Goal: Task Accomplishment & Management: Use online tool/utility

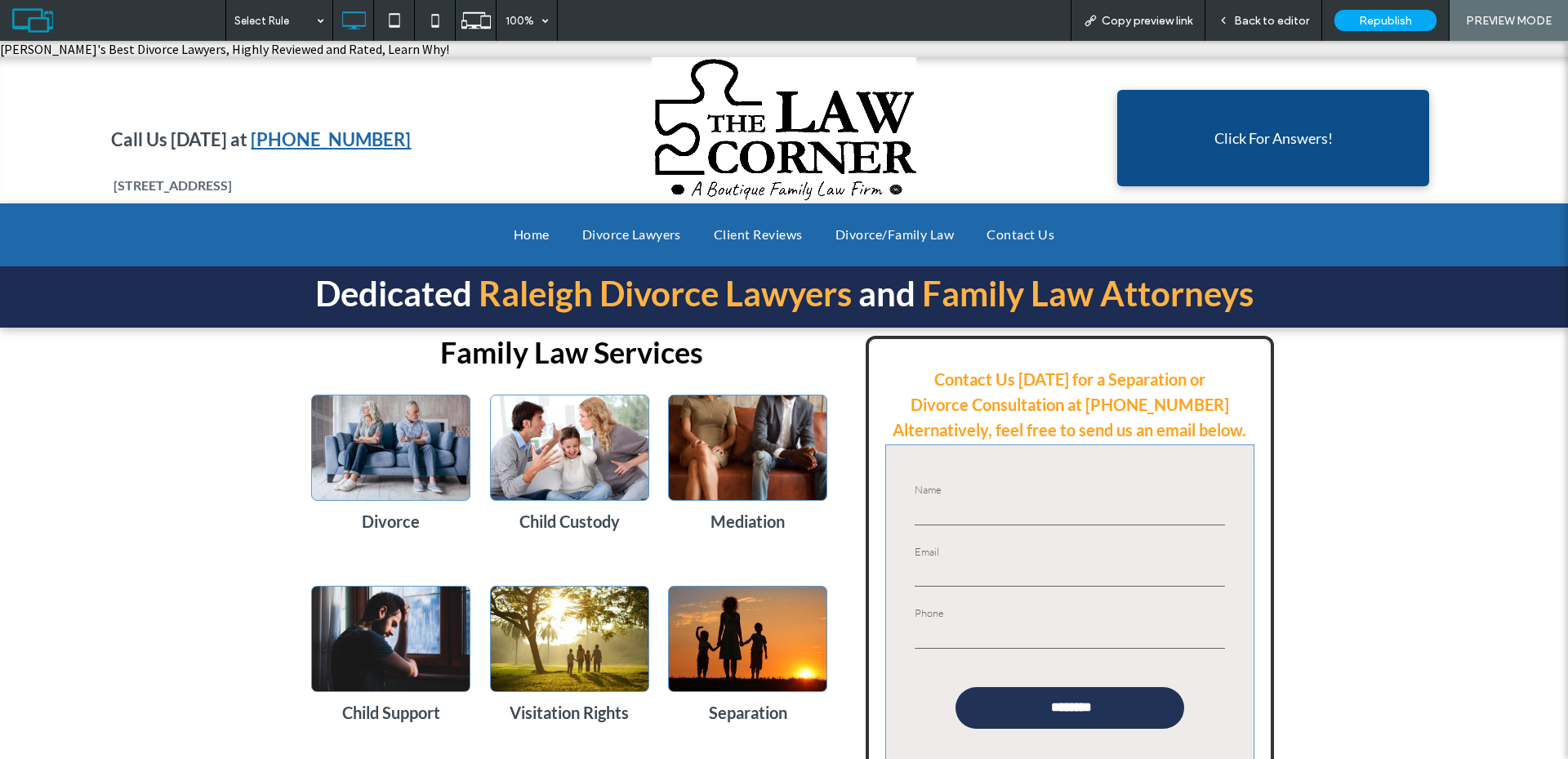
drag, startPoint x: 250, startPoint y: 590, endPoint x: 299, endPoint y: 135, distance: 457.6
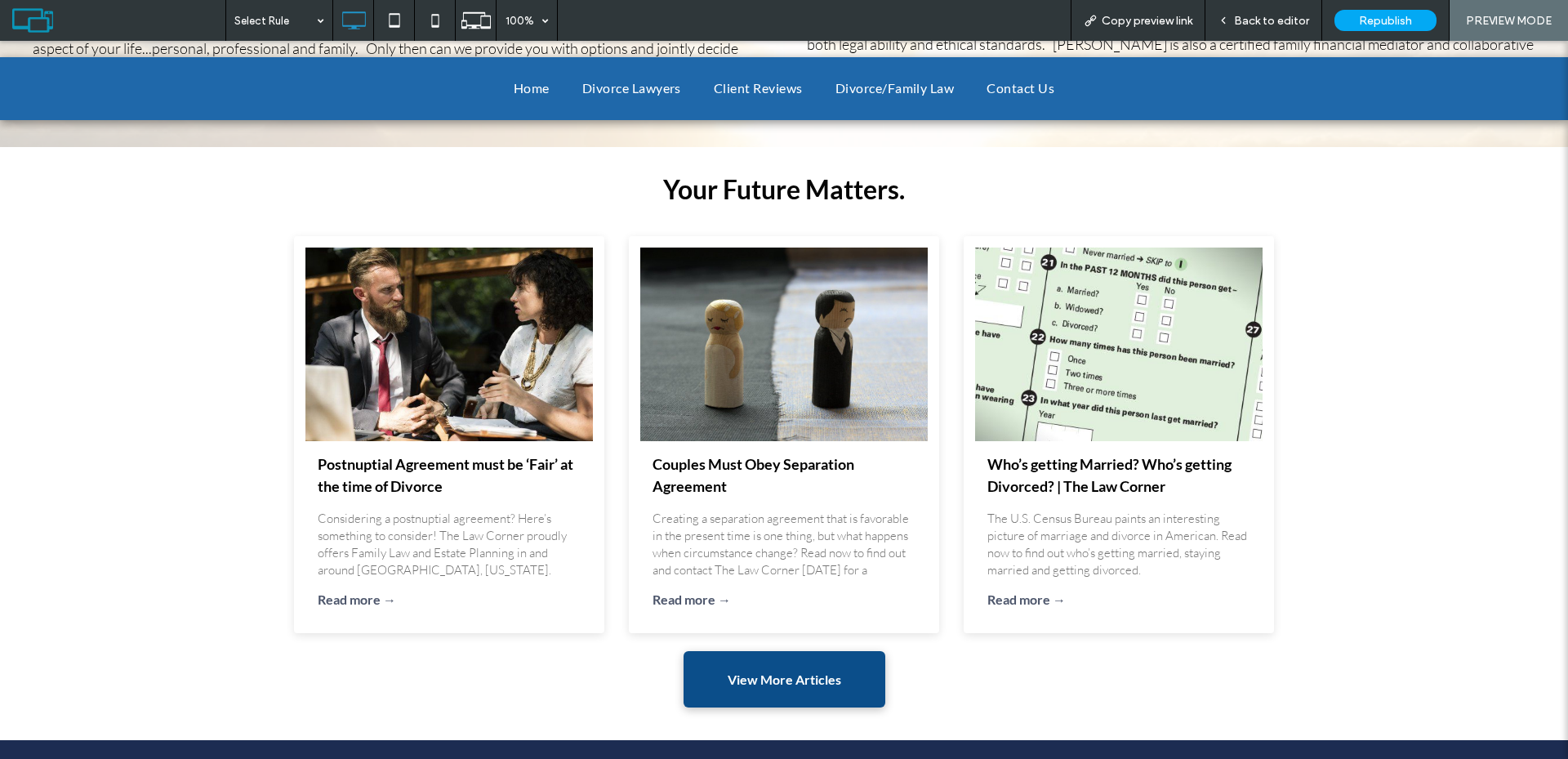
scroll to position [2123, 0]
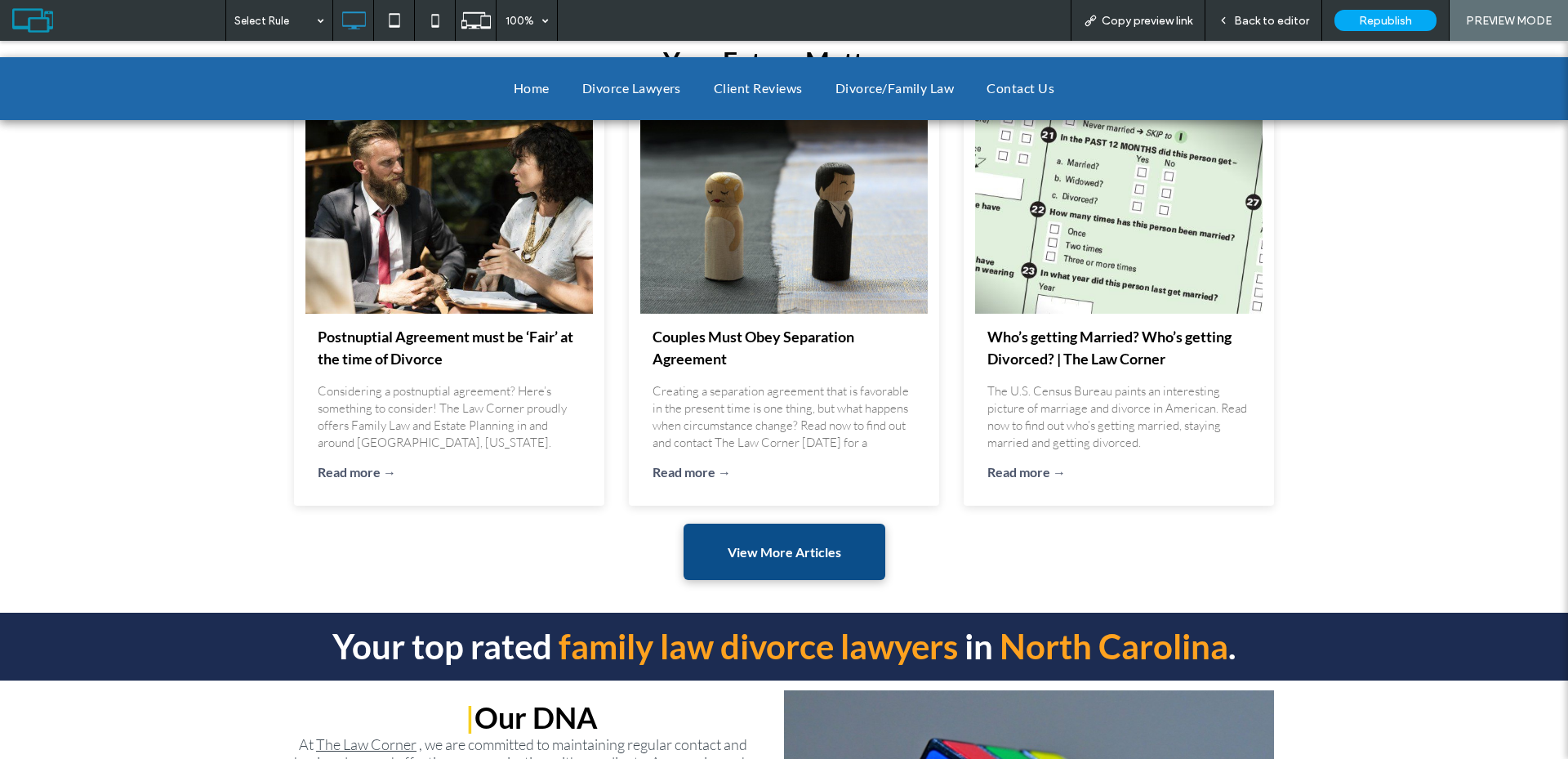
click at [357, 470] on link "Read more →" at bounding box center [449, 472] width 263 height 20
click at [1261, 23] on span "Back to editor" at bounding box center [1271, 21] width 76 height 14
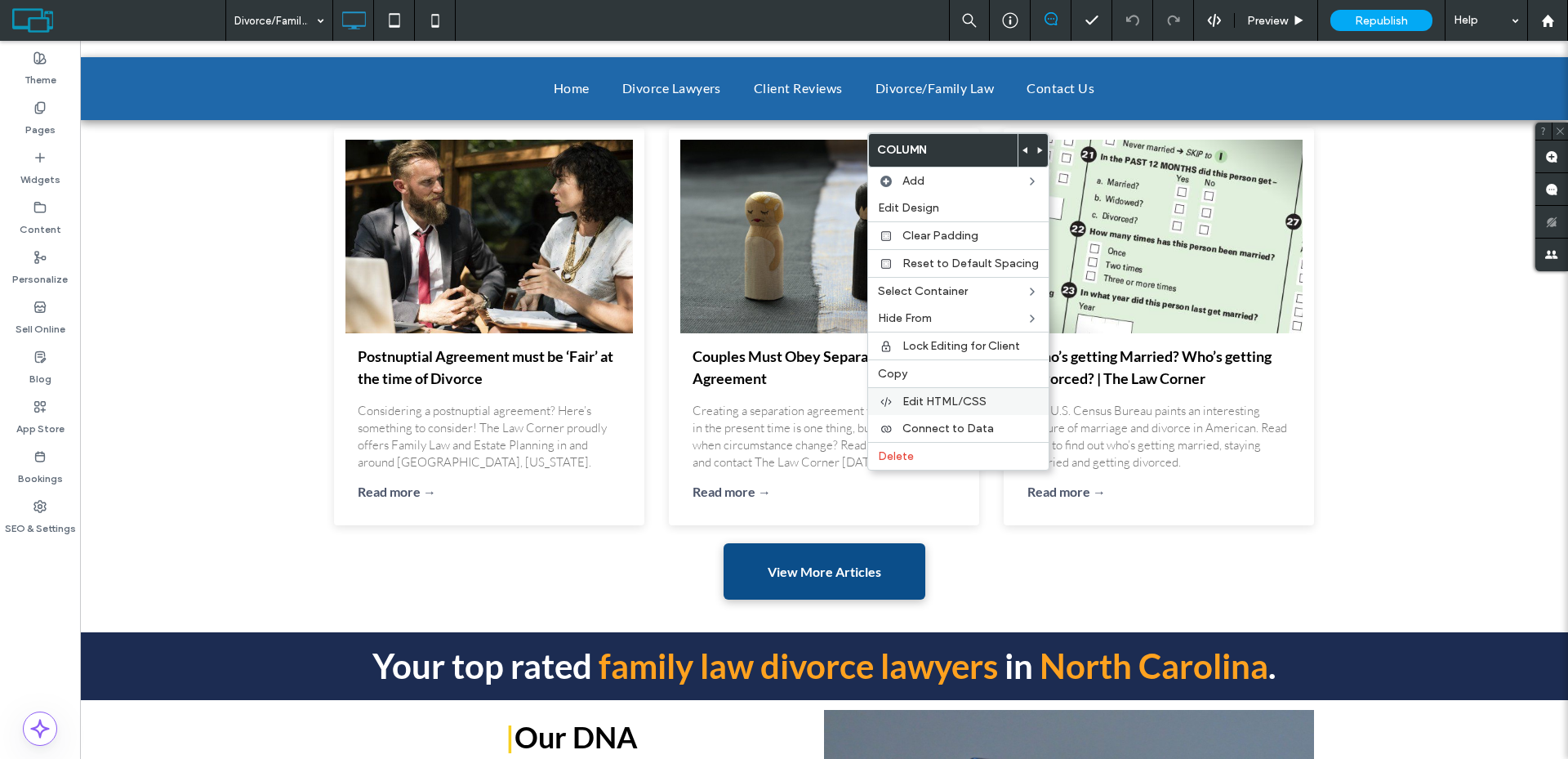
click at [953, 404] on span "Edit HTML/CSS" at bounding box center [944, 401] width 84 height 14
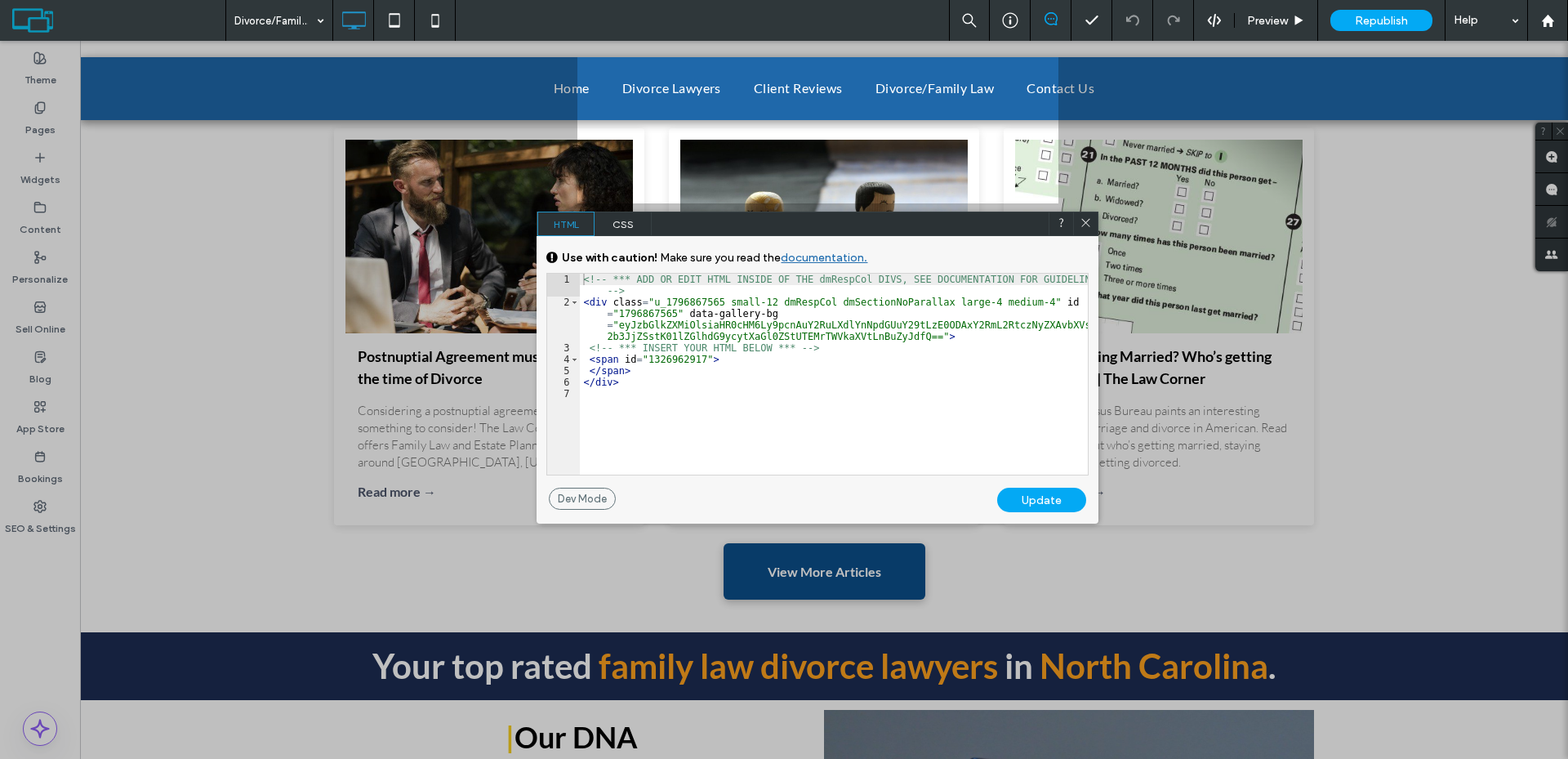
click at [1090, 221] on icon at bounding box center [1085, 222] width 12 height 12
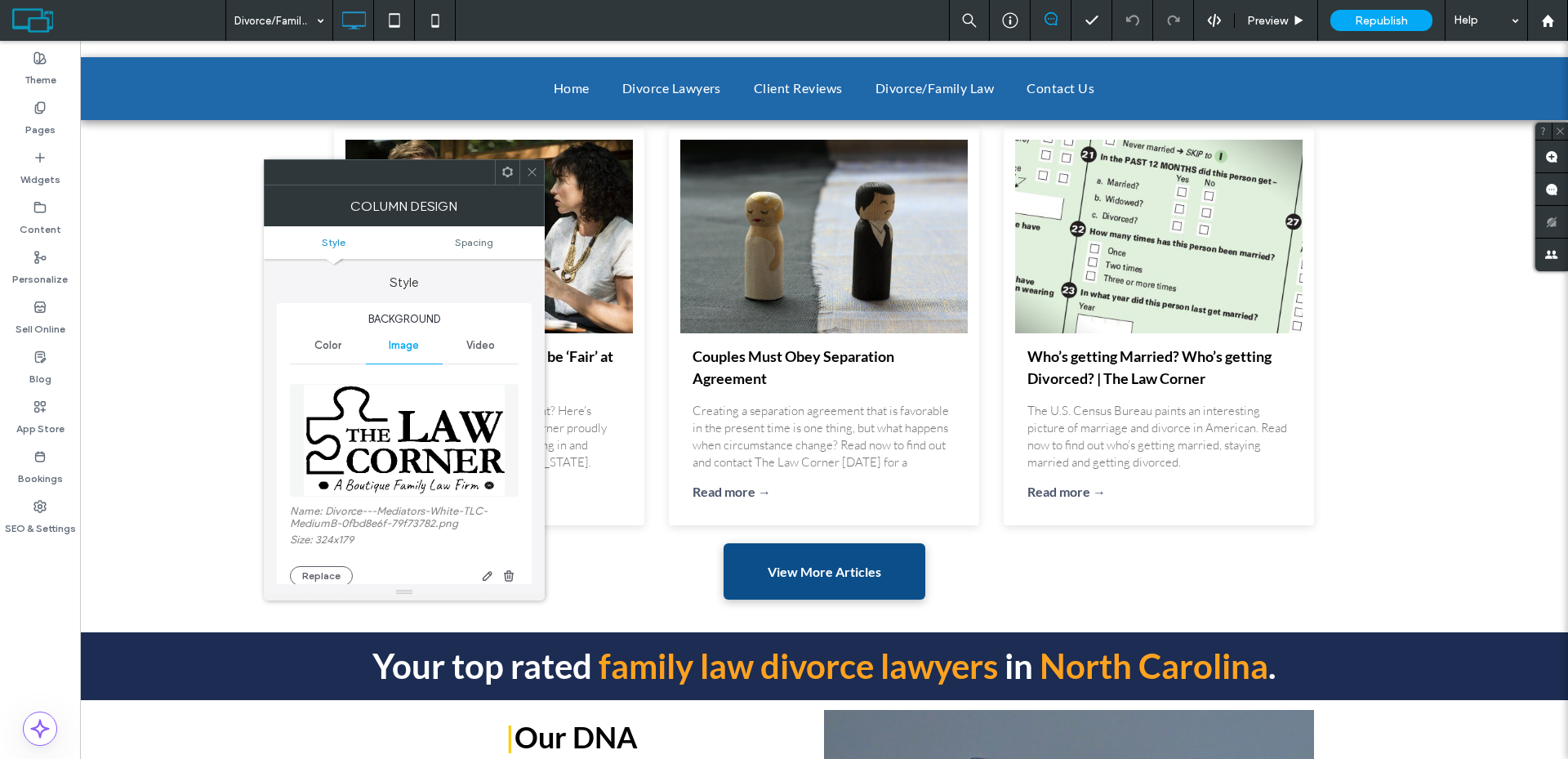
click at [386, 446] on img at bounding box center [404, 440] width 202 height 113
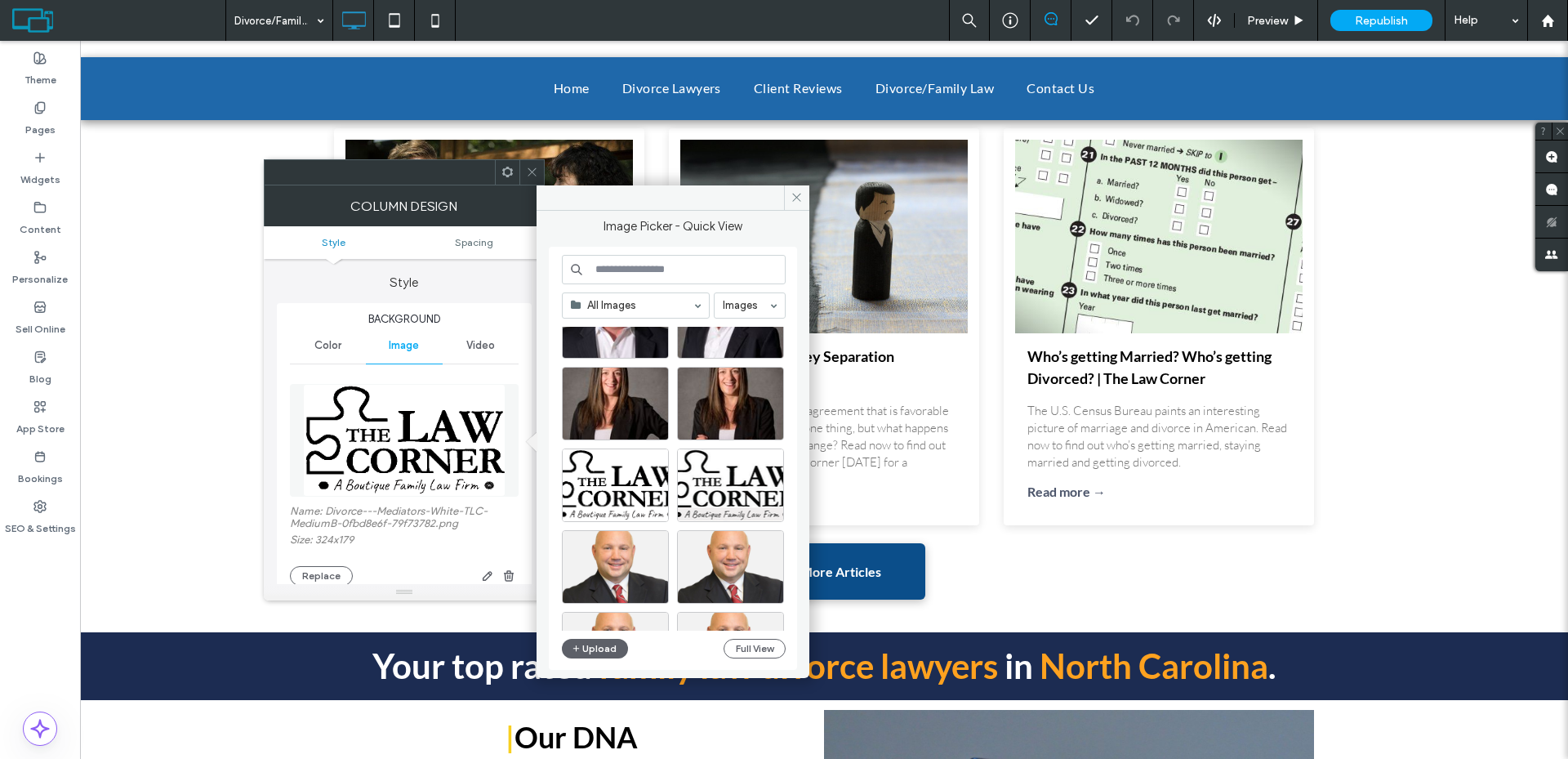
scroll to position [490, 0]
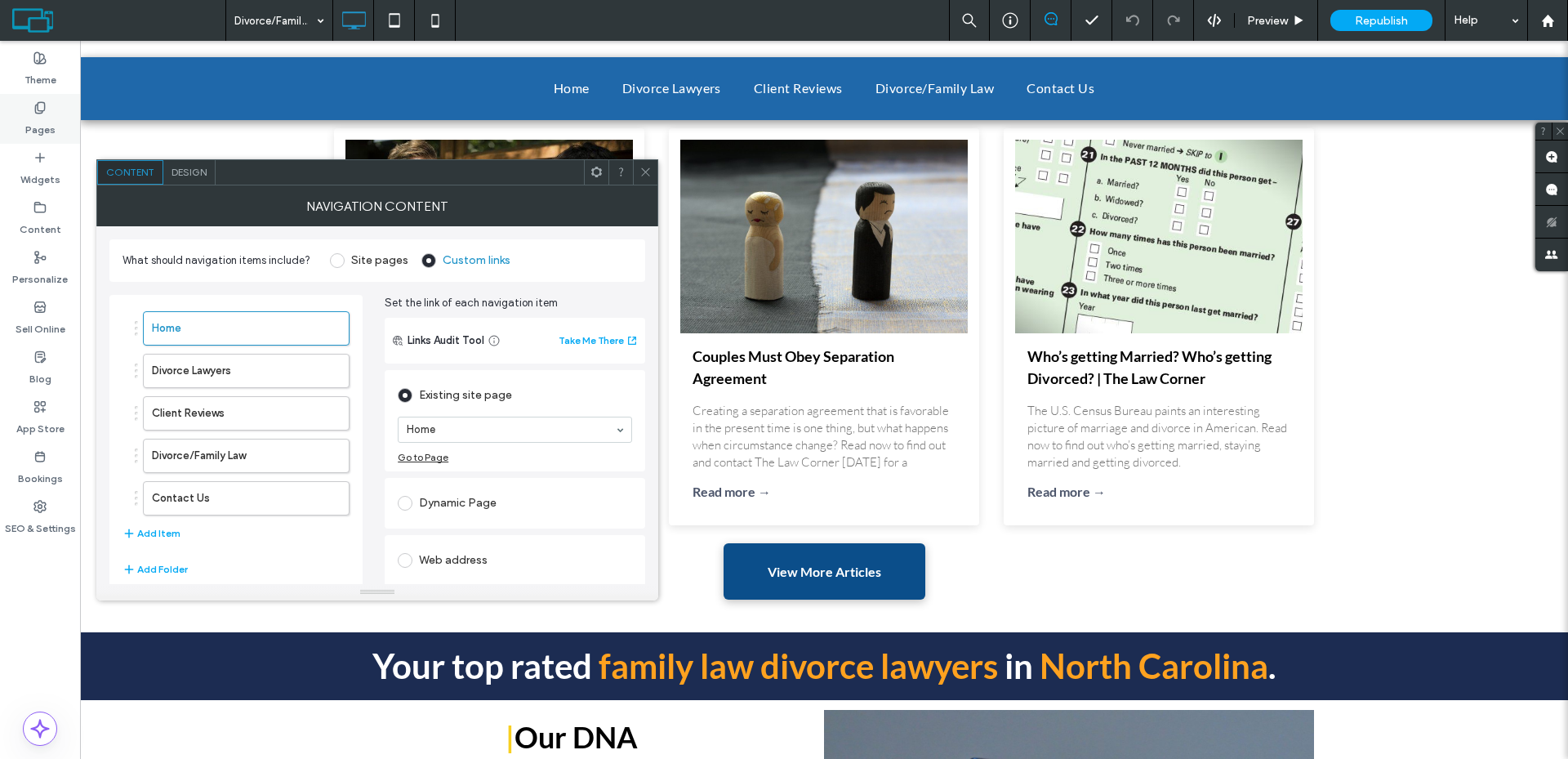
click at [49, 124] on label "Pages" at bounding box center [40, 126] width 30 height 23
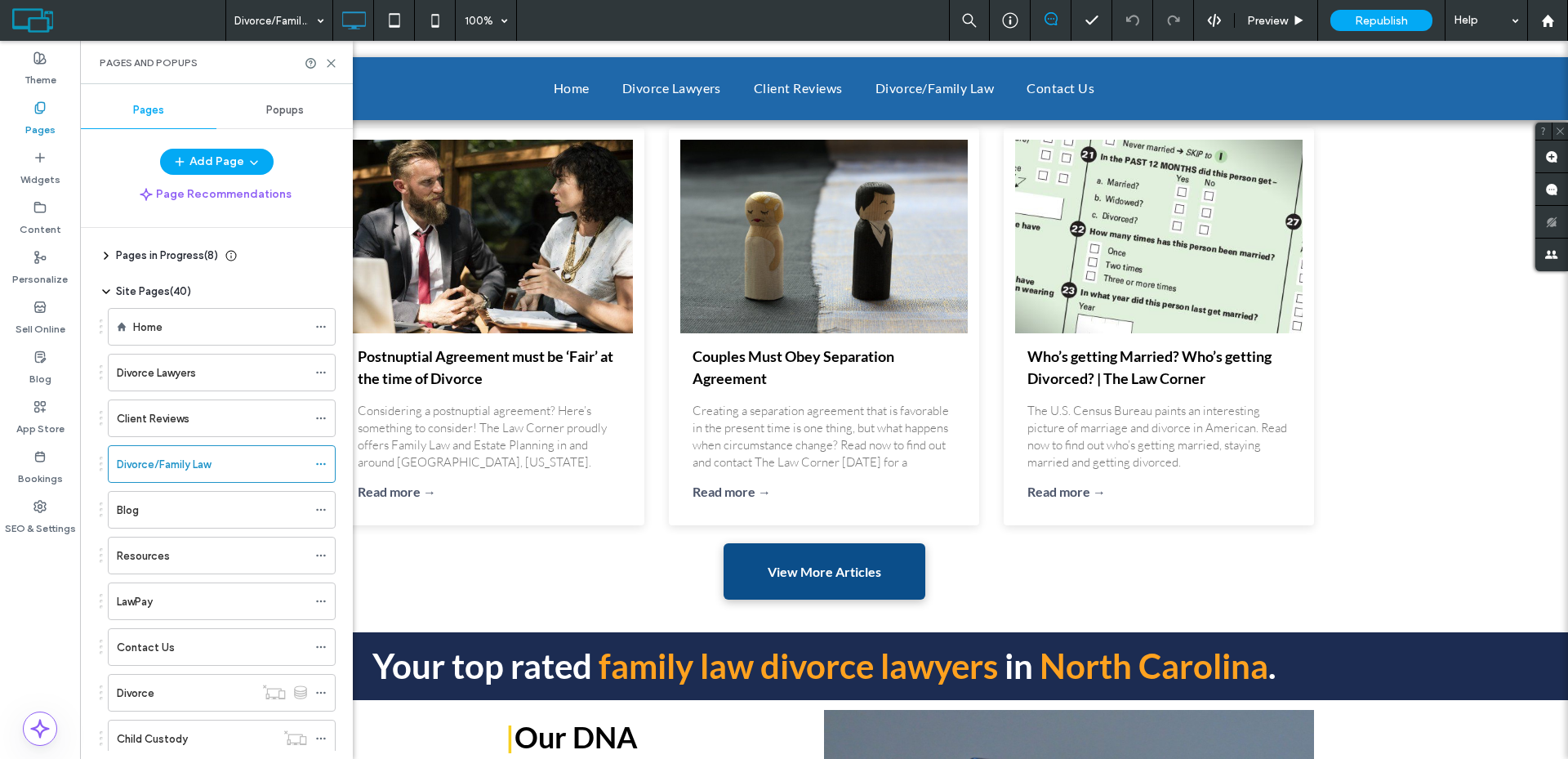
click at [194, 324] on div "Home" at bounding box center [220, 327] width 174 height 17
click at [182, 325] on div at bounding box center [784, 380] width 1568 height 759
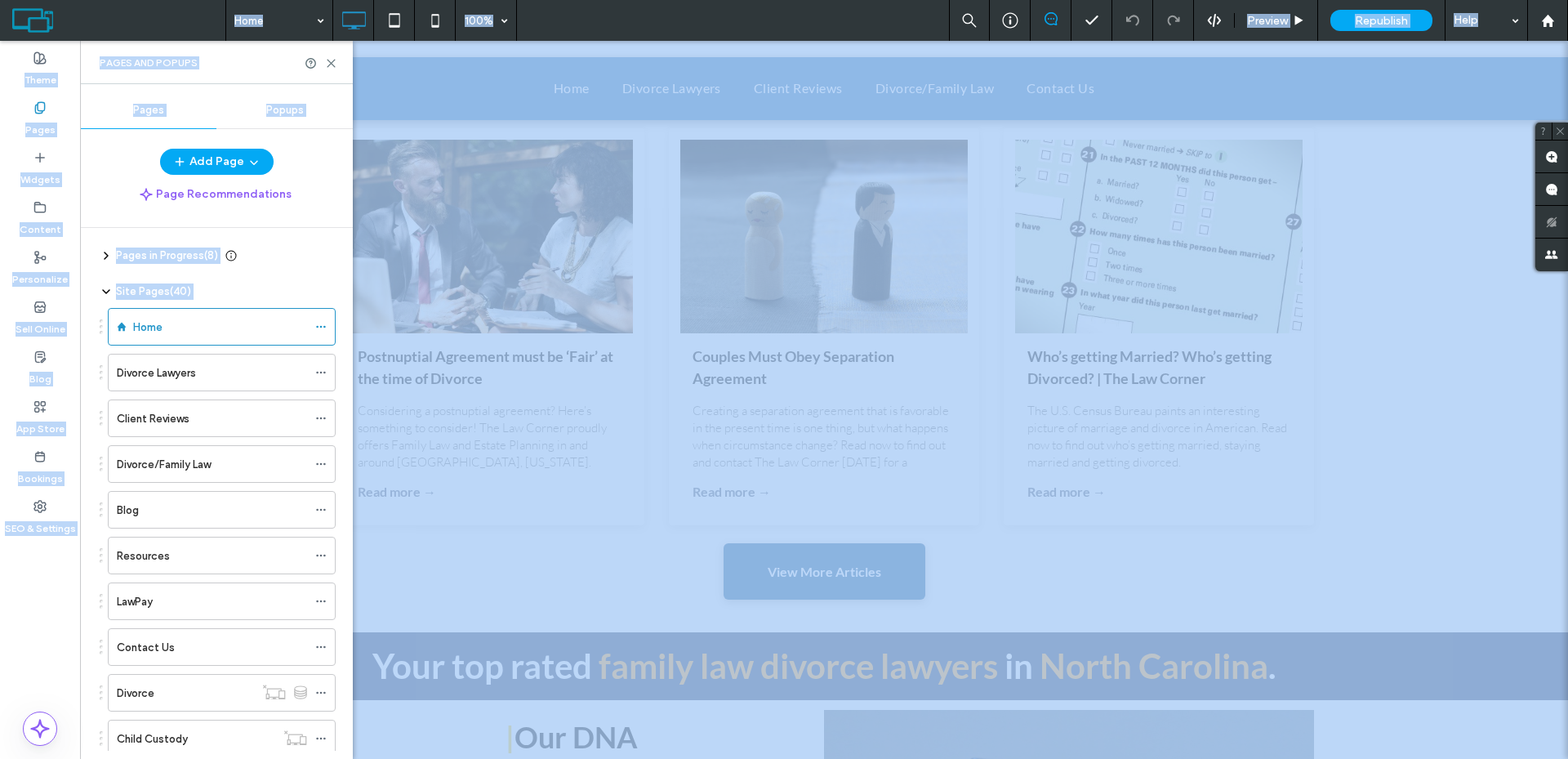
click at [182, 325] on div at bounding box center [784, 380] width 1568 height 759
click at [1189, 249] on div at bounding box center [784, 380] width 1568 height 759
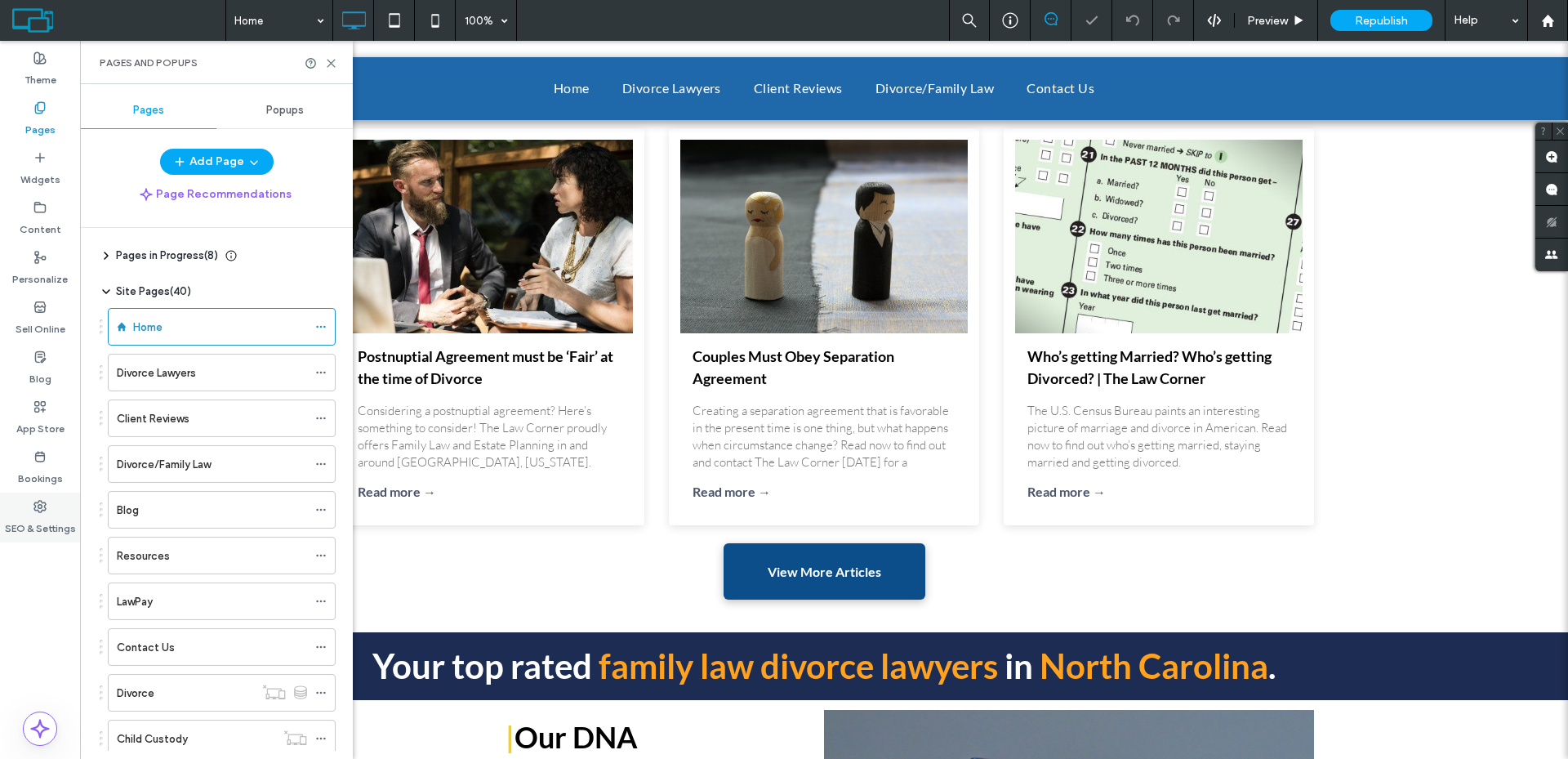
click at [43, 504] on icon at bounding box center [40, 506] width 13 height 13
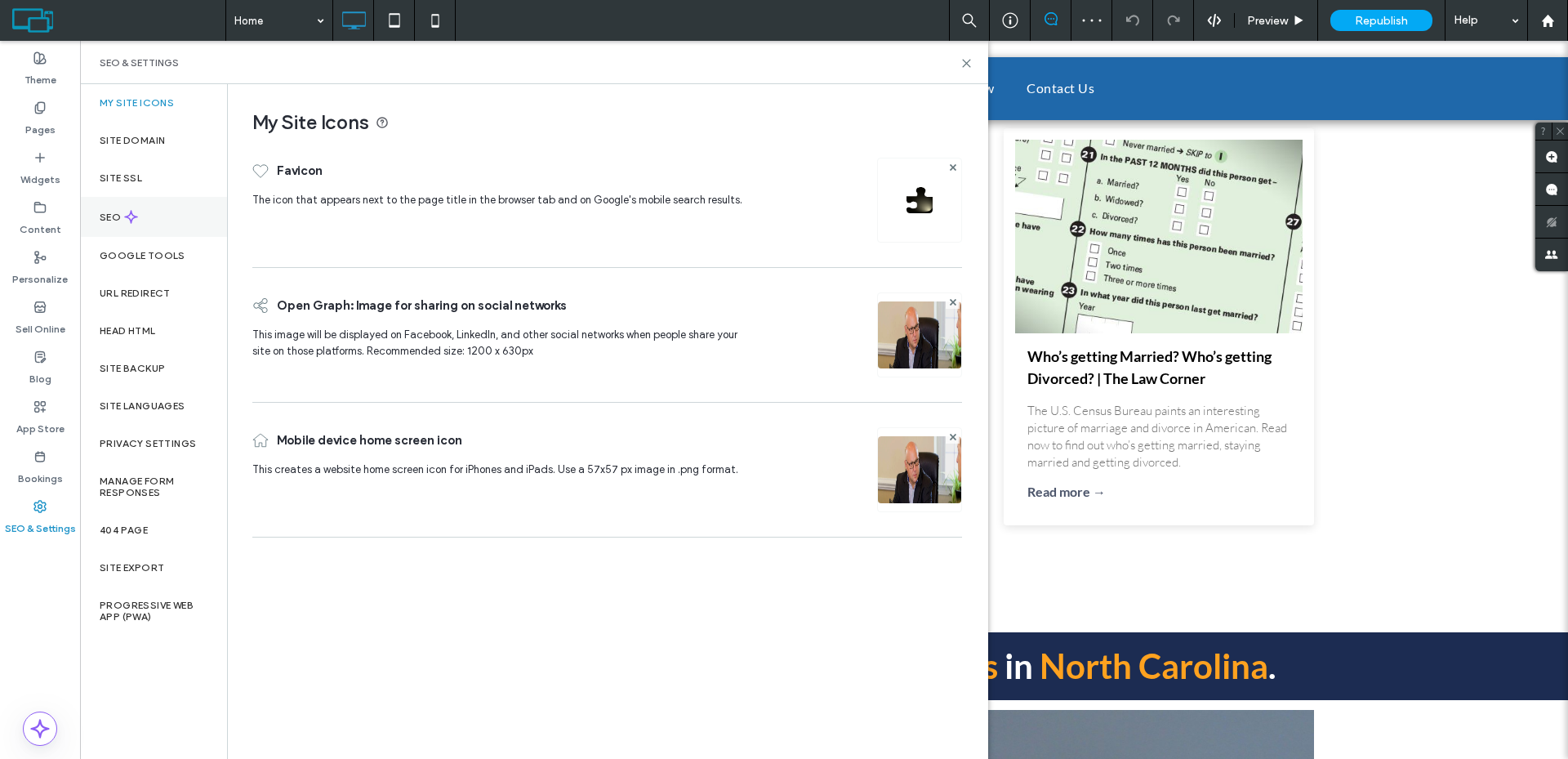
click at [146, 220] on div "SEO" at bounding box center [154, 216] width 147 height 40
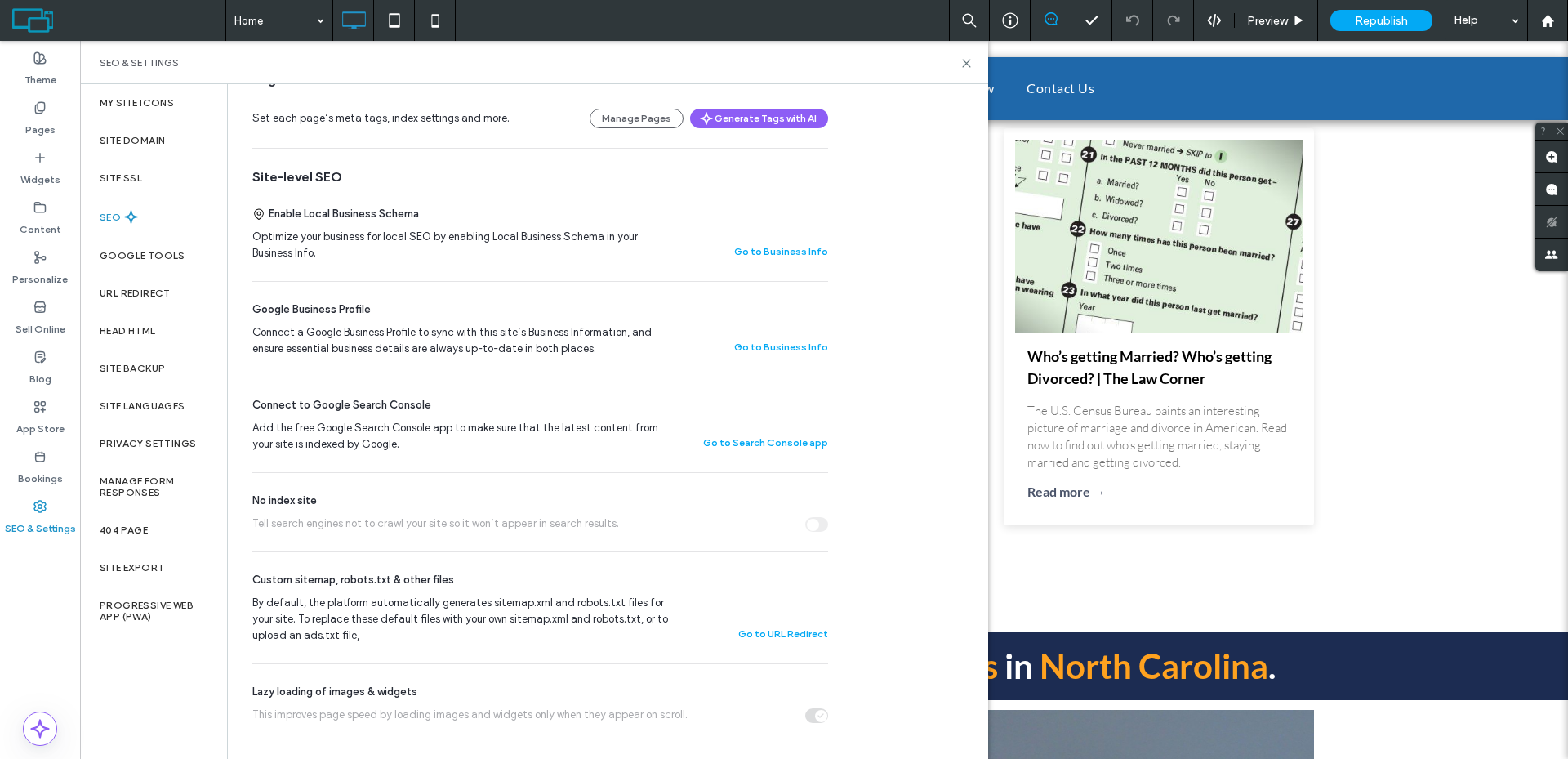
scroll to position [245, 0]
click at [758, 253] on button "Go to Business Info" at bounding box center [780, 247] width 94 height 20
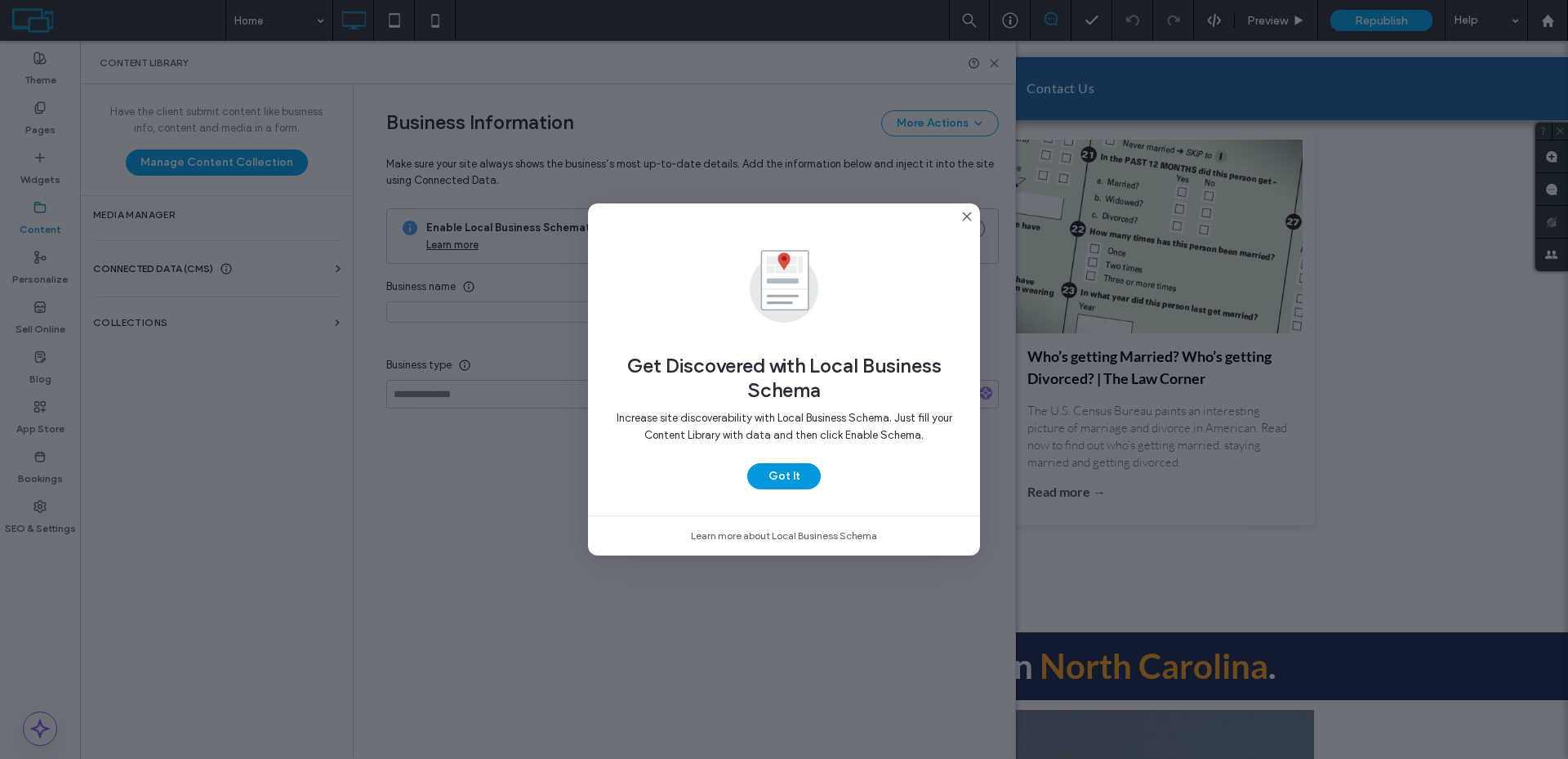
type input "**********"
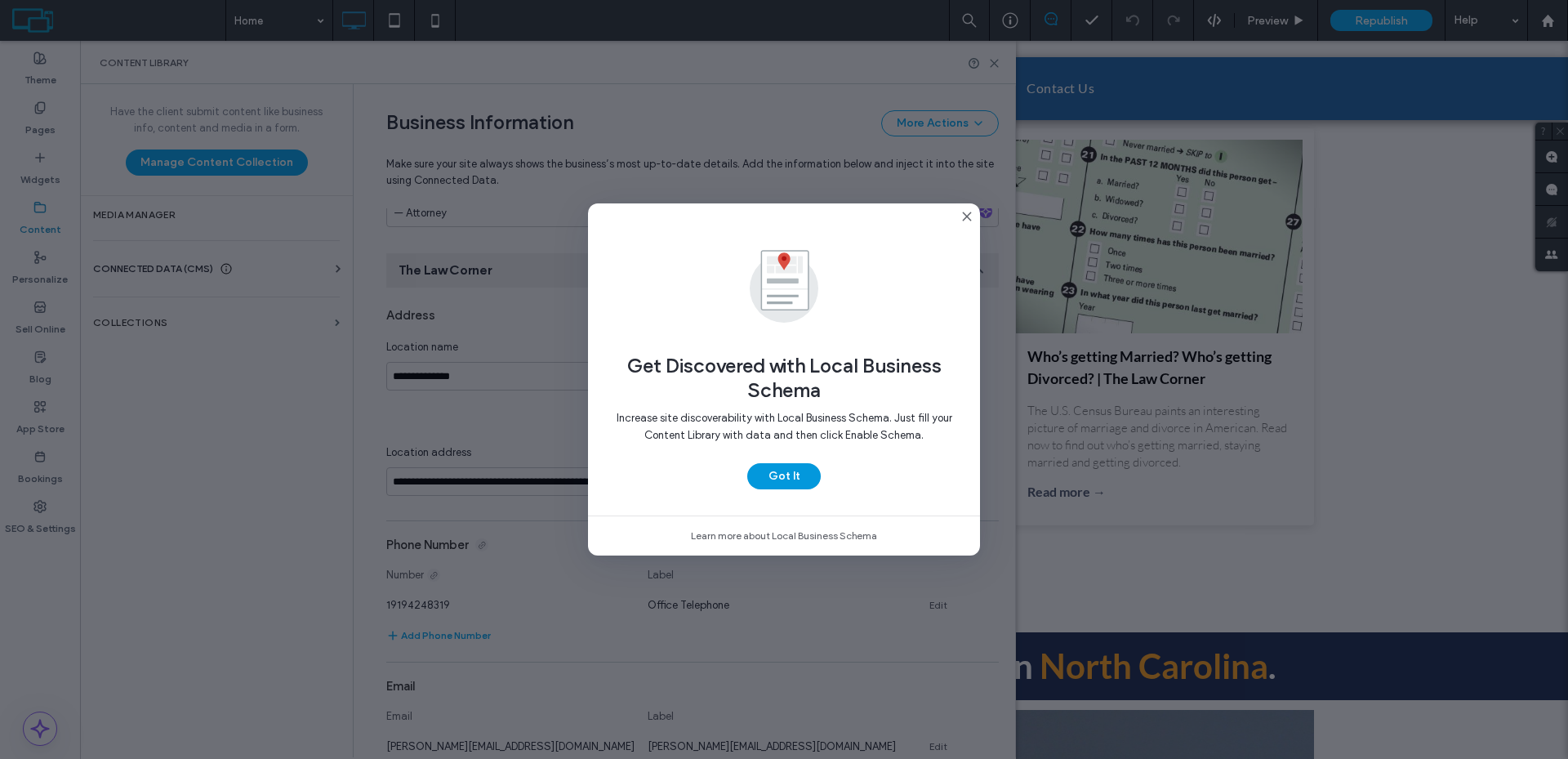
click at [789, 477] on button "Got It" at bounding box center [783, 476] width 74 height 26
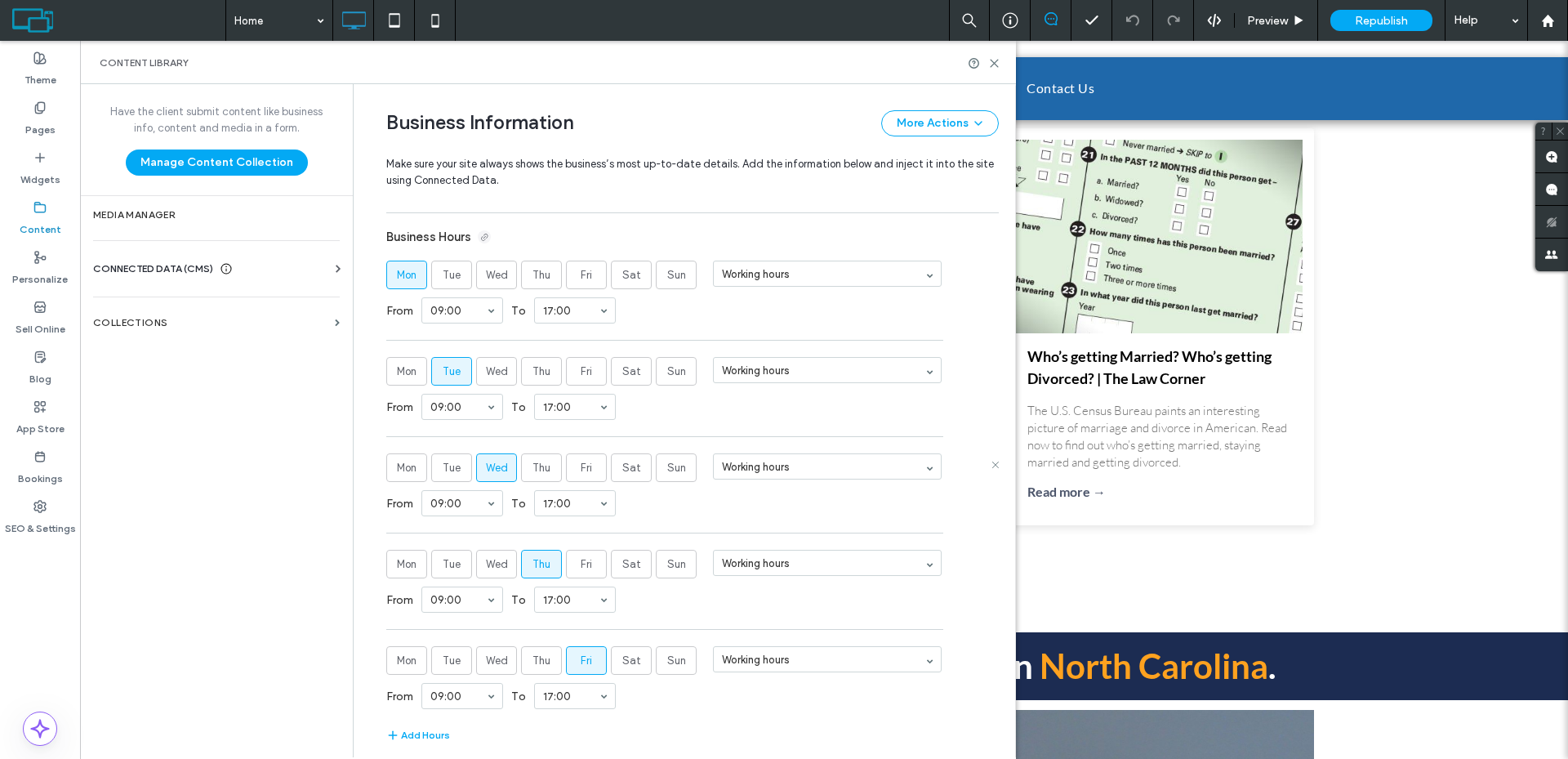
scroll to position [1281, 0]
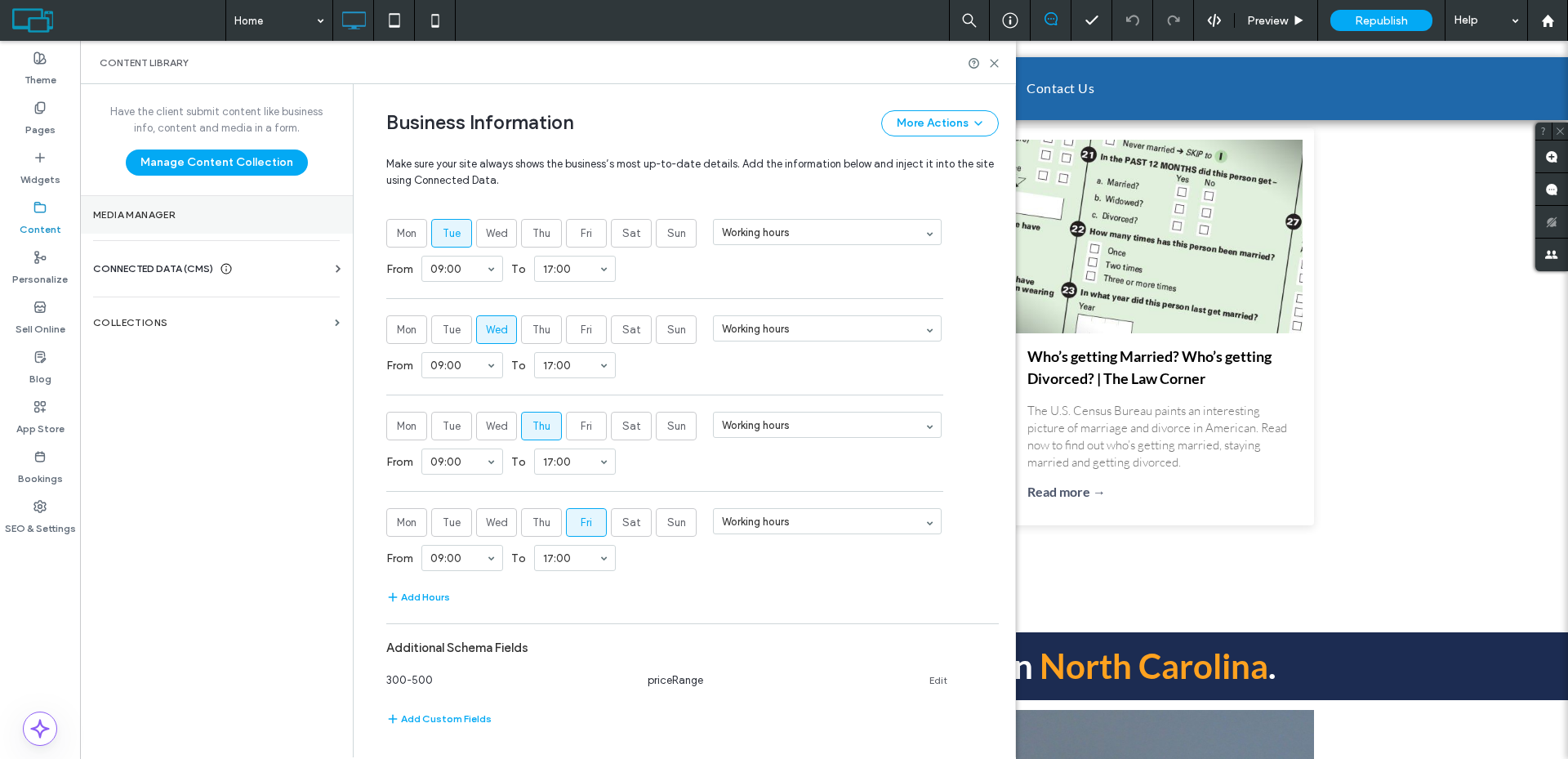
click at [190, 224] on section "Media Manager" at bounding box center [216, 214] width 273 height 37
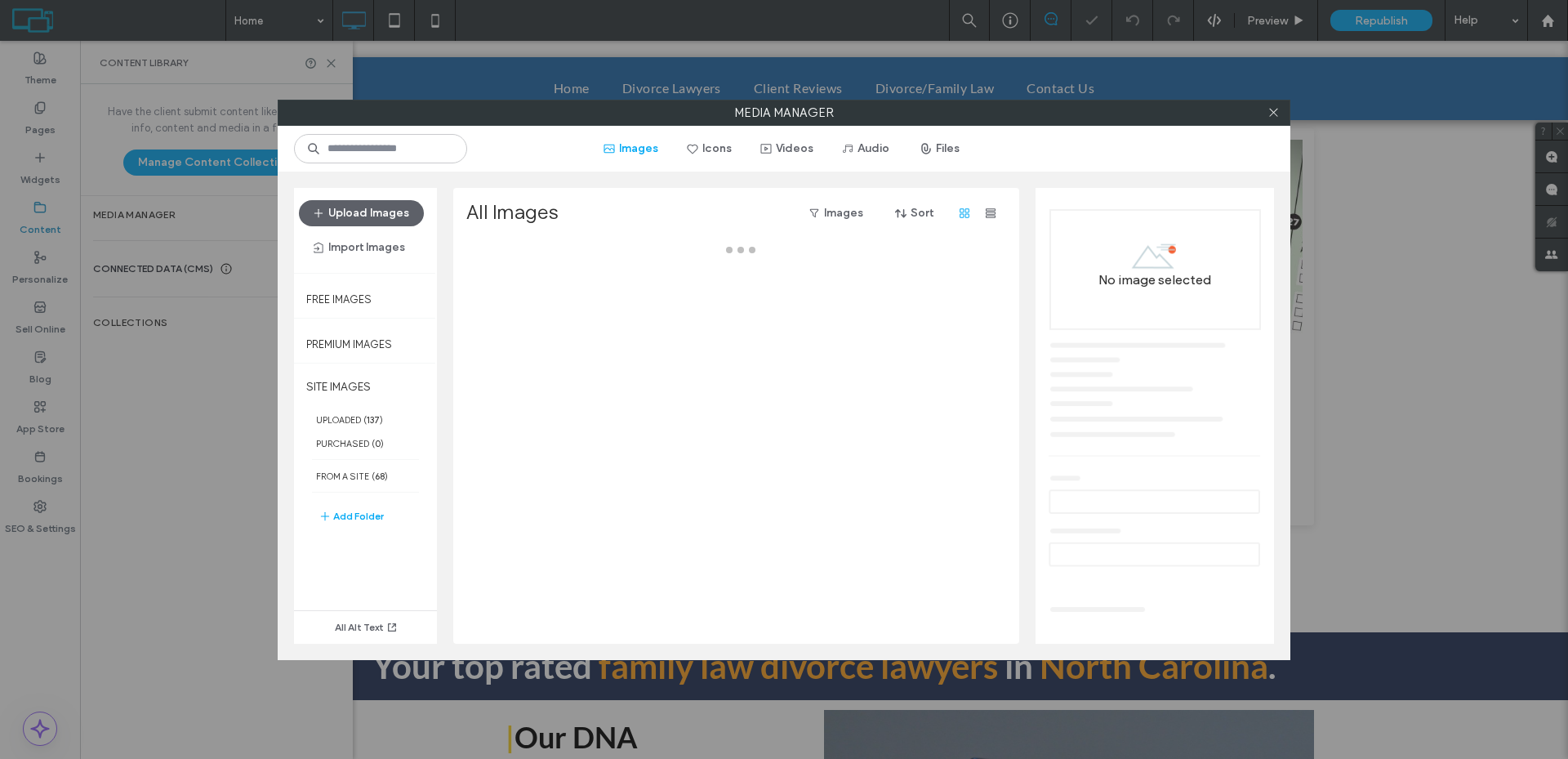
click at [126, 405] on div "Media Manager Images Icons Videos Audio Files Upload Images Import Images Free …" at bounding box center [784, 380] width 1568 height 759
click at [1267, 108] on icon at bounding box center [1272, 112] width 12 height 12
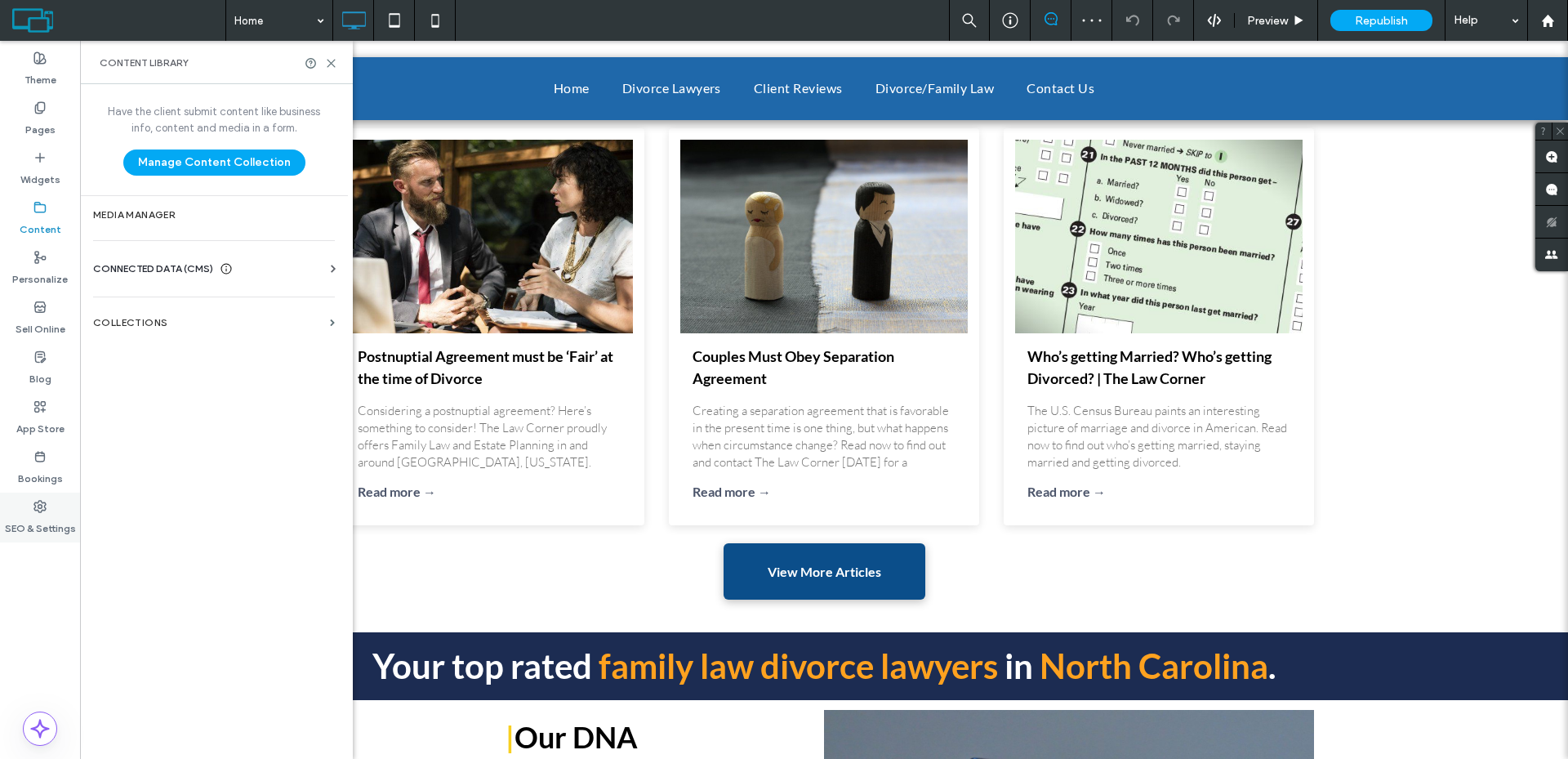
click at [43, 522] on label "SEO & Settings" at bounding box center [40, 524] width 71 height 23
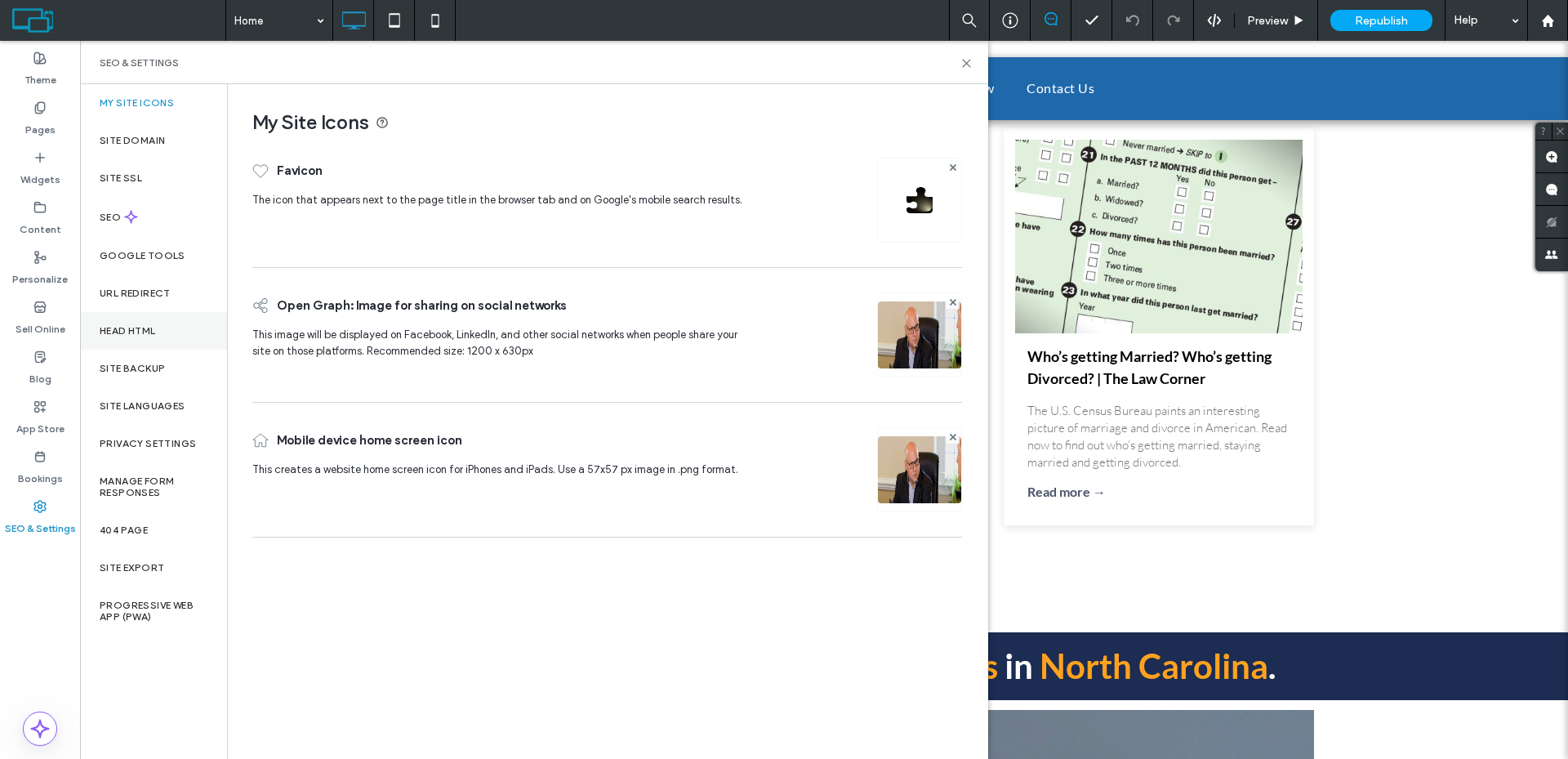
click at [172, 321] on div "Head HTML" at bounding box center [154, 331] width 147 height 37
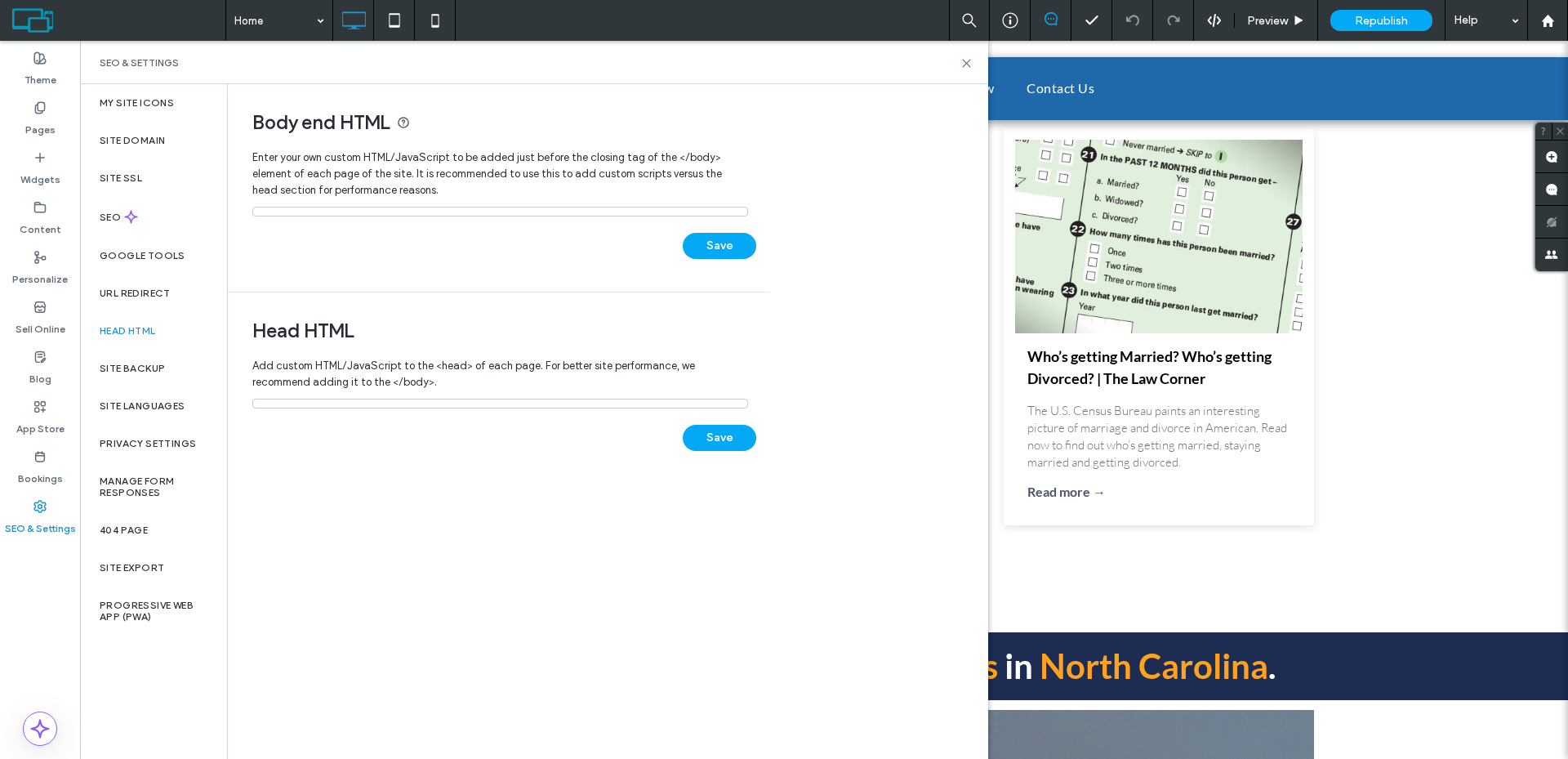
click at [443, 218] on div "Save" at bounding box center [504, 238] width 503 height 43
click at [446, 214] on div at bounding box center [501, 212] width 496 height 10
click at [126, 489] on label "Manage Form Responses" at bounding box center [154, 487] width 108 height 23
